Goal: Information Seeking & Learning: Learn about a topic

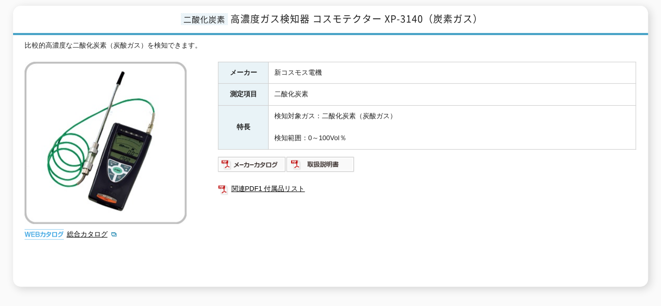
scroll to position [157, 0]
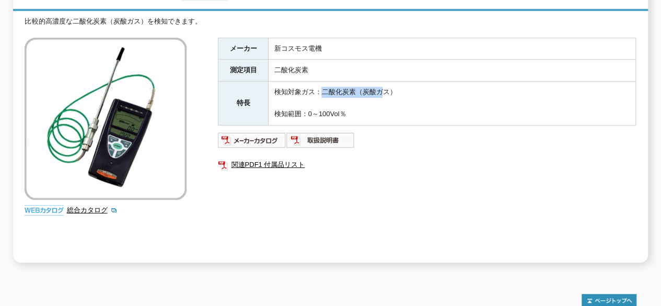
drag, startPoint x: 378, startPoint y: 84, endPoint x: 322, endPoint y: 86, distance: 56.5
click at [322, 86] on td "検知対象ガス：二酸化炭素（炭酸ガス） 検知範囲：0～100Vol％" at bounding box center [452, 103] width 367 height 43
drag, startPoint x: 397, startPoint y: 83, endPoint x: 320, endPoint y: 84, distance: 76.9
click at [320, 84] on td "検知対象ガス：二酸化炭素（炭酸ガス） 検知範囲：0～100Vol％" at bounding box center [452, 103] width 367 height 43
click at [391, 97] on td "検知対象ガス：二酸化炭素（炭酸ガス） 検知範囲：0～100Vol％" at bounding box center [452, 103] width 367 height 43
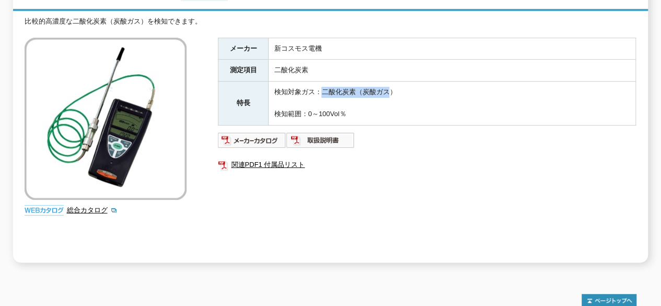
drag, startPoint x: 322, startPoint y: 85, endPoint x: 390, endPoint y: 83, distance: 68.0
click at [390, 83] on td "検知対象ガス：二酸化炭素（炭酸ガス） 検知範囲：0～100Vol％" at bounding box center [452, 103] width 367 height 43
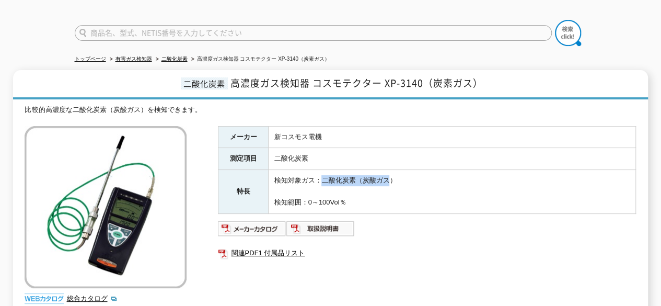
scroll to position [52, 0]
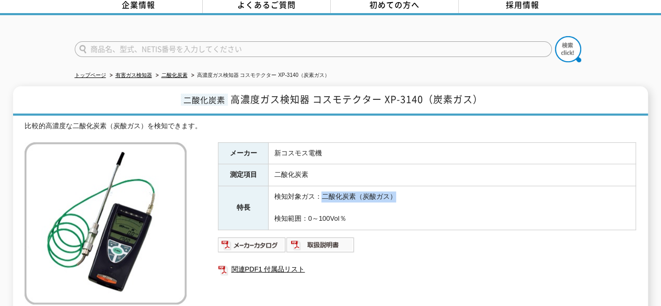
drag, startPoint x: 398, startPoint y: 189, endPoint x: 321, endPoint y: 185, distance: 76.9
click at [321, 186] on td "検知対象ガス：二酸化炭素（炭酸ガス） 検知範囲：0～100Vol％" at bounding box center [452, 207] width 367 height 43
click at [401, 242] on ul at bounding box center [427, 244] width 418 height 17
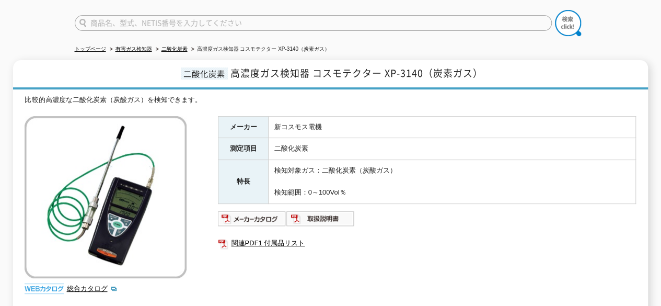
scroll to position [105, 0]
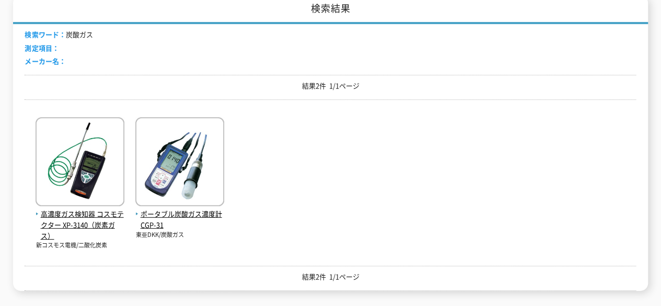
scroll to position [209, 0]
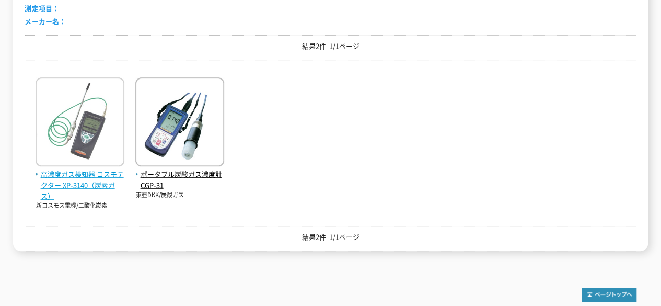
click at [91, 176] on span "高濃度ガス検知器 コスモテクター XP-3140（炭素ガス）" at bounding box center [80, 185] width 89 height 32
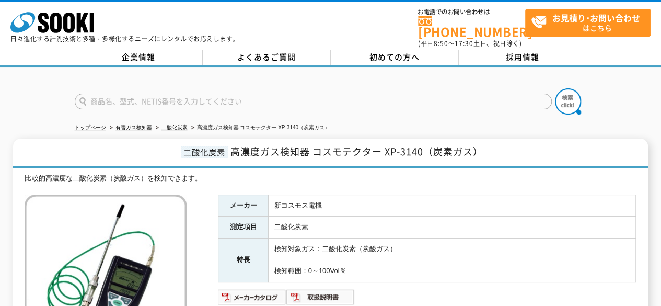
click at [185, 146] on span "二酸化炭素" at bounding box center [204, 152] width 47 height 12
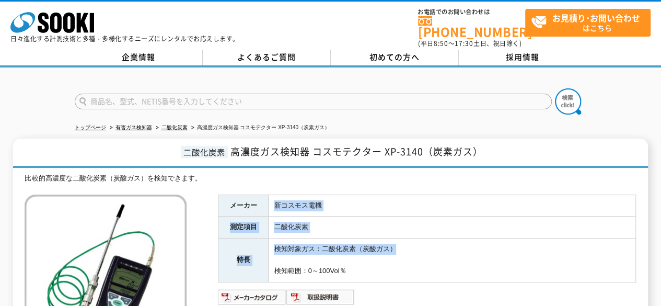
drag, startPoint x: 277, startPoint y: 197, endPoint x: 405, endPoint y: 240, distance: 135.2
click at [405, 240] on tbody "メーカー 新コスモス電機 測定項目 二酸化炭素 特長 検知対象ガス：二酸化炭素（炭酸ガス） 検知範囲：0～100Vol％" at bounding box center [427, 237] width 418 height 87
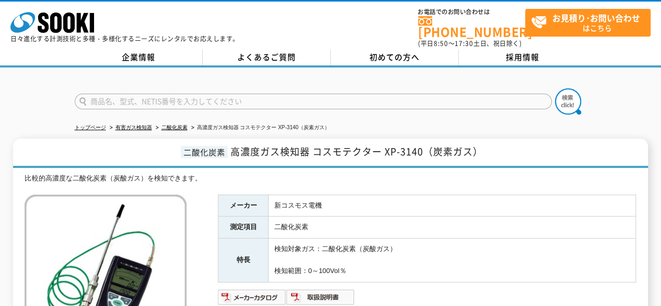
click at [358, 260] on td "検知対象ガス：二酸化炭素（炭酸ガス） 検知範囲：0～100Vol％" at bounding box center [452, 259] width 367 height 43
drag, startPoint x: 354, startPoint y: 263, endPoint x: 225, endPoint y: 191, distance: 147.9
click at [225, 194] on tbody "メーカー 新コスモス電機 測定項目 二酸化炭素 特長 検知対象ガス：二酸化炭素（炭酸ガス） 検知範囲：0～100Vol％" at bounding box center [427, 237] width 418 height 87
click at [355, 200] on td "新コスモス電機" at bounding box center [452, 205] width 367 height 22
drag, startPoint x: 232, startPoint y: 199, endPoint x: 350, endPoint y: 265, distance: 135.2
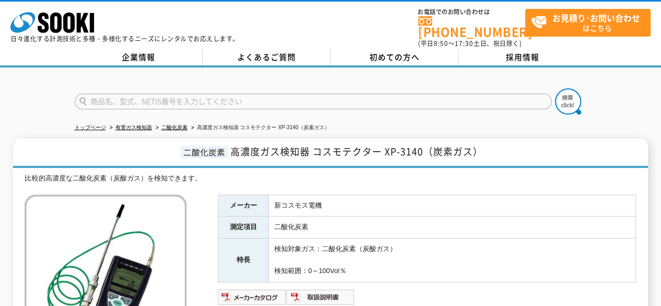
click at [350, 265] on tbody "メーカー 新コスモス電機 測定項目 二酸化炭素 特長 検知対象ガス：二酸化炭素（炭酸ガス） 検知範囲：0～100Vol％" at bounding box center [427, 237] width 418 height 87
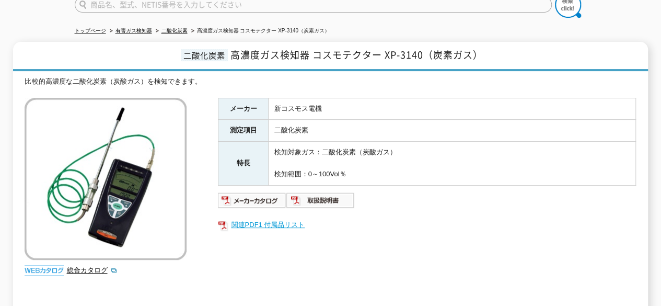
scroll to position [105, 0]
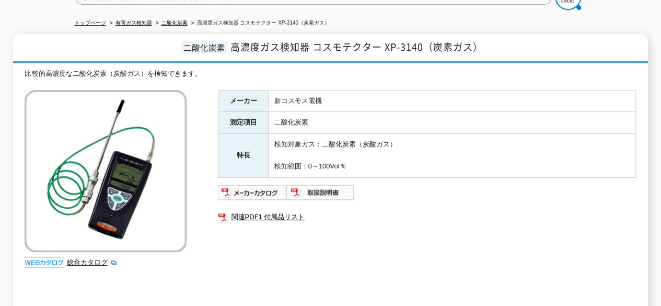
click at [366, 157] on td "検知対象ガス：二酸化炭素（炭酸ガス） 検知範囲：0～100Vol％" at bounding box center [452, 155] width 367 height 43
drag, startPoint x: 228, startPoint y: 93, endPoint x: 379, endPoint y: 167, distance: 168.3
click at [381, 168] on tbody "メーカー 新コスモス電機 測定項目 二酸化炭素 特長 検知対象ガス：二酸化炭素（炭酸ガス） 検知範囲：0～100Vol％" at bounding box center [427, 133] width 418 height 87
click at [379, 172] on div "メーカー 新コスモス電機 測定項目 二酸化炭素 特長 検知対象ガス：二酸化炭素（炭酸ガス） 検知範囲：0～100Vol％ 関連PDF1 付属品リスト" at bounding box center [427, 202] width 418 height 225
drag, startPoint x: 227, startPoint y: 94, endPoint x: 388, endPoint y: 162, distance: 175.2
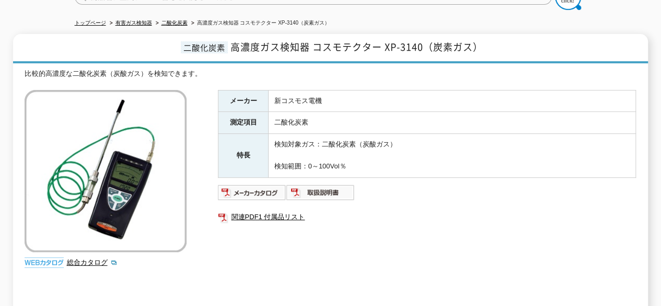
click at [388, 162] on tbody "メーカー 新コスモス電機 測定項目 二酸化炭素 特長 検知対象ガス：二酸化炭素（炭酸ガス） 検知範囲：0～100Vol％" at bounding box center [427, 133] width 418 height 87
click at [388, 162] on td "検知対象ガス：二酸化炭素（炭酸ガス） 検知範囲：0～100Vol％" at bounding box center [452, 155] width 367 height 43
drag, startPoint x: 371, startPoint y: 159, endPoint x: 224, endPoint y: 100, distance: 158.6
click at [224, 100] on tbody "メーカー 新コスモス電機 測定項目 二酸化炭素 特長 検知対象ガス：二酸化炭素（炭酸ガス） 検知範囲：0～100Vol％" at bounding box center [427, 133] width 418 height 87
click at [382, 169] on div "メーカー 新コスモス電機 測定項目 二酸化炭素 特長 検知対象ガス：二酸化炭素（炭酸ガス） 検知範囲：0～100Vol％ 関連PDF1 付属品リスト" at bounding box center [427, 202] width 418 height 225
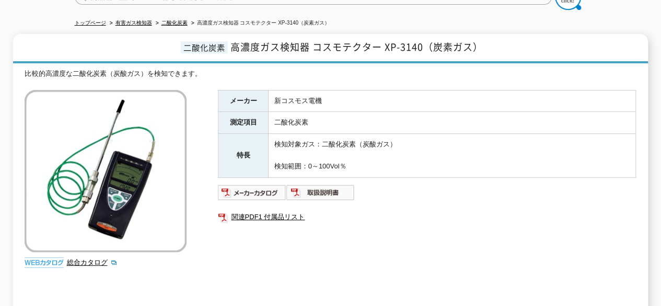
drag, startPoint x: 368, startPoint y: 163, endPoint x: 227, endPoint y: 96, distance: 156.7
click at [227, 96] on tbody "メーカー 新コスモス電機 測定項目 二酸化炭素 特長 検知対象ガス：二酸化炭素（炭酸ガス） 検知範囲：0～100Vol％" at bounding box center [427, 133] width 418 height 87
click at [332, 116] on td "二酸化炭素" at bounding box center [452, 123] width 367 height 22
drag, startPoint x: 353, startPoint y: 156, endPoint x: 227, endPoint y: 91, distance: 141.7
click at [227, 91] on tbody "メーカー 新コスモス電機 測定項目 二酸化炭素 特長 検知対象ガス：二酸化炭素（炭酸ガス） 検知範囲：0～100Vol％" at bounding box center [427, 133] width 418 height 87
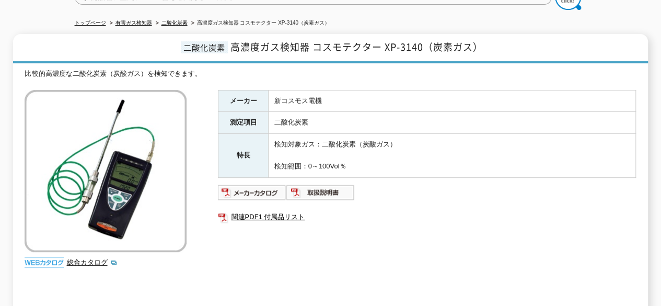
click at [338, 103] on td "新コスモス電機" at bounding box center [452, 101] width 367 height 22
drag, startPoint x: 229, startPoint y: 93, endPoint x: 359, endPoint y: 159, distance: 146.3
click at [359, 159] on tbody "メーカー 新コスモス電機 測定項目 二酸化炭素 特長 検知対象ガス：二酸化炭素（炭酸ガス） 検知範囲：0～100Vol％" at bounding box center [427, 133] width 418 height 87
click at [359, 160] on td "検知対象ガス：二酸化炭素（炭酸ガス） 検知範囲：0～100Vol％" at bounding box center [452, 155] width 367 height 43
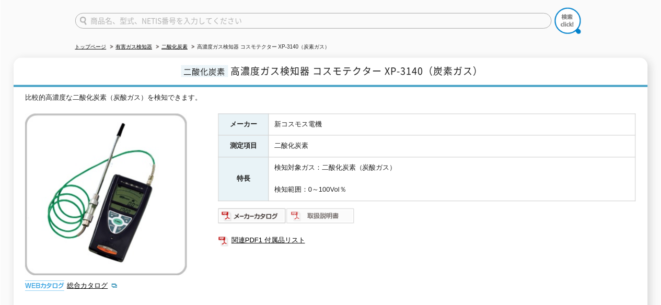
scroll to position [0, 0]
